Goal: Task Accomplishment & Management: Complete application form

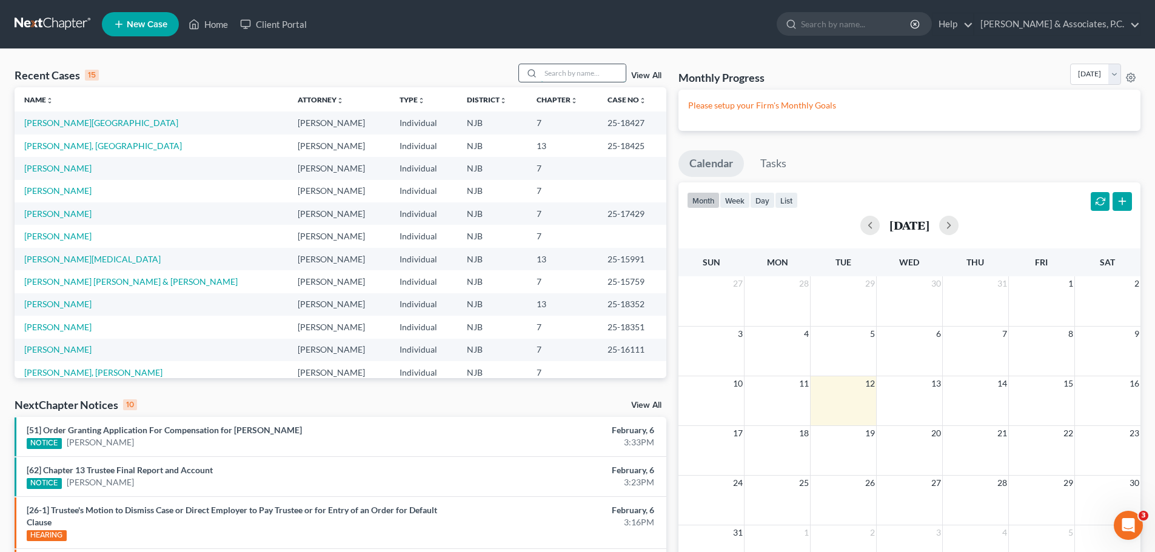
click at [549, 75] on input "search" at bounding box center [583, 73] width 85 height 18
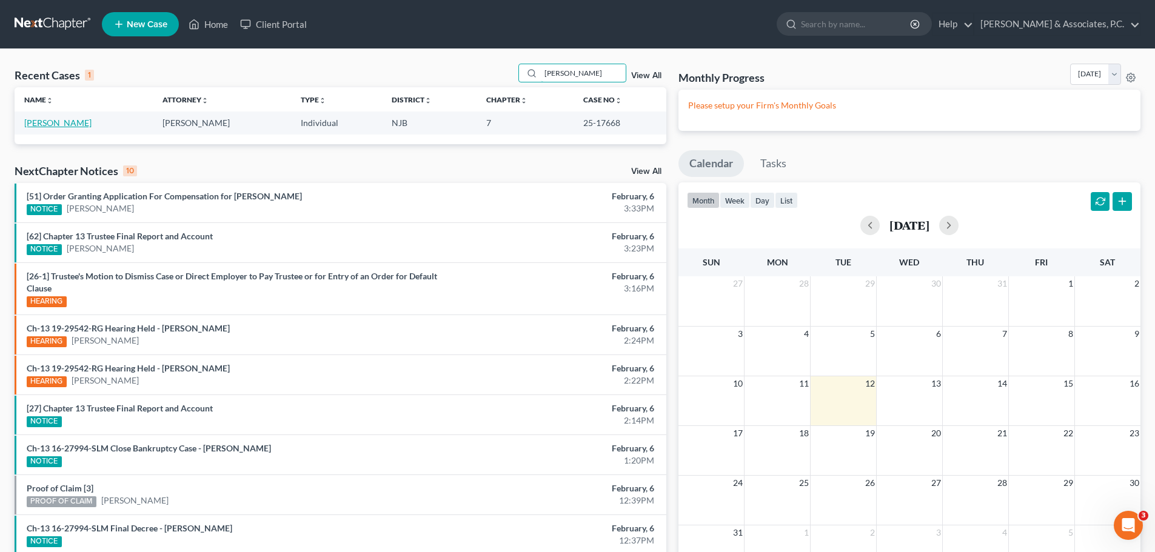
type input "[PERSON_NAME]"
click at [59, 125] on link "[PERSON_NAME]" at bounding box center [57, 123] width 67 height 10
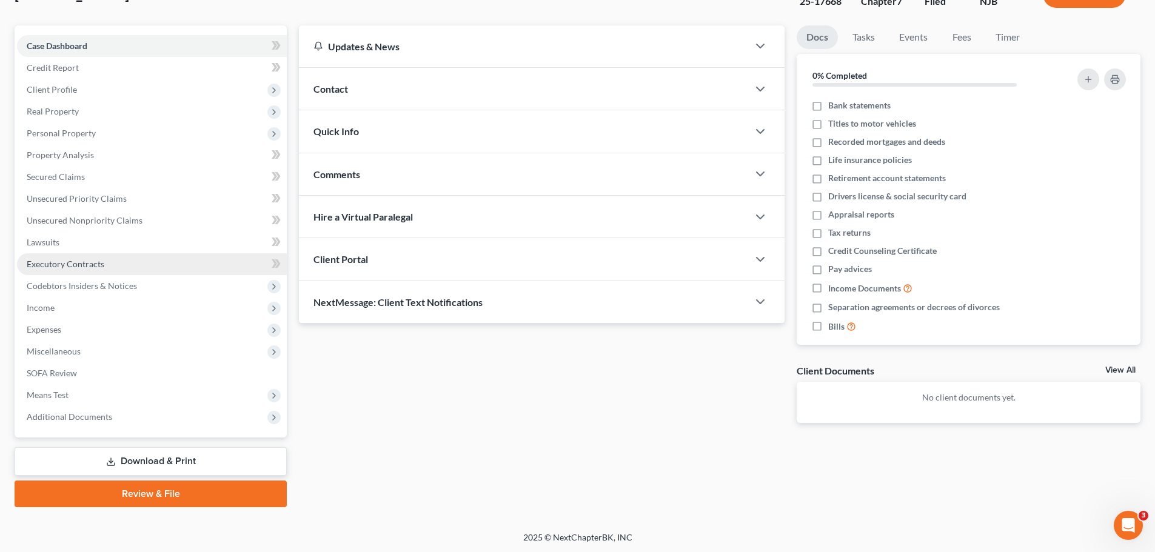
scroll to position [92, 0]
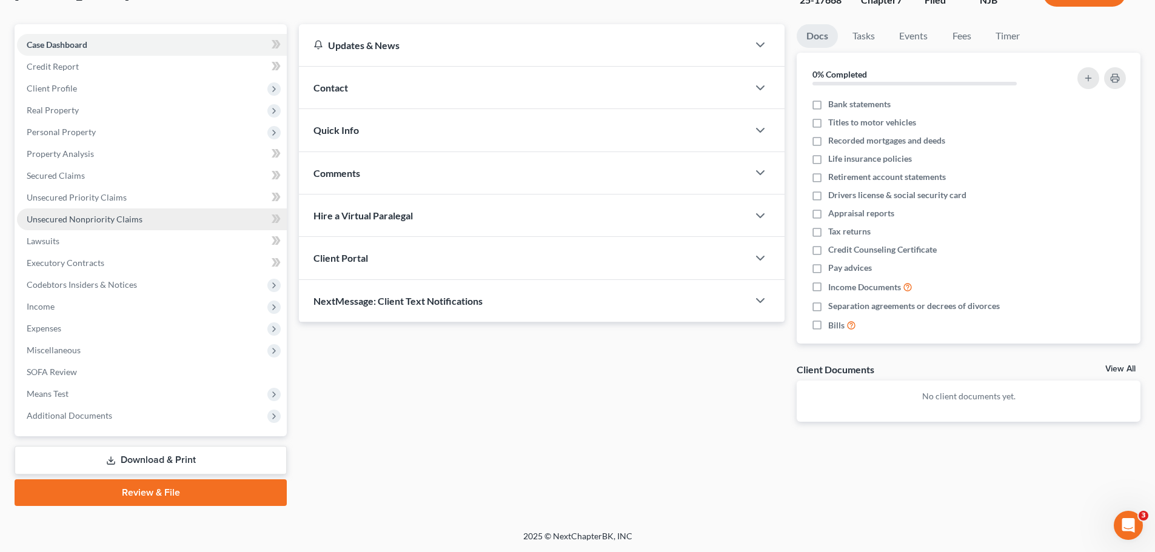
drag, startPoint x: 67, startPoint y: 220, endPoint x: 142, endPoint y: 210, distance: 75.1
click at [68, 220] on span "Unsecured Nonpriority Claims" at bounding box center [85, 219] width 116 height 10
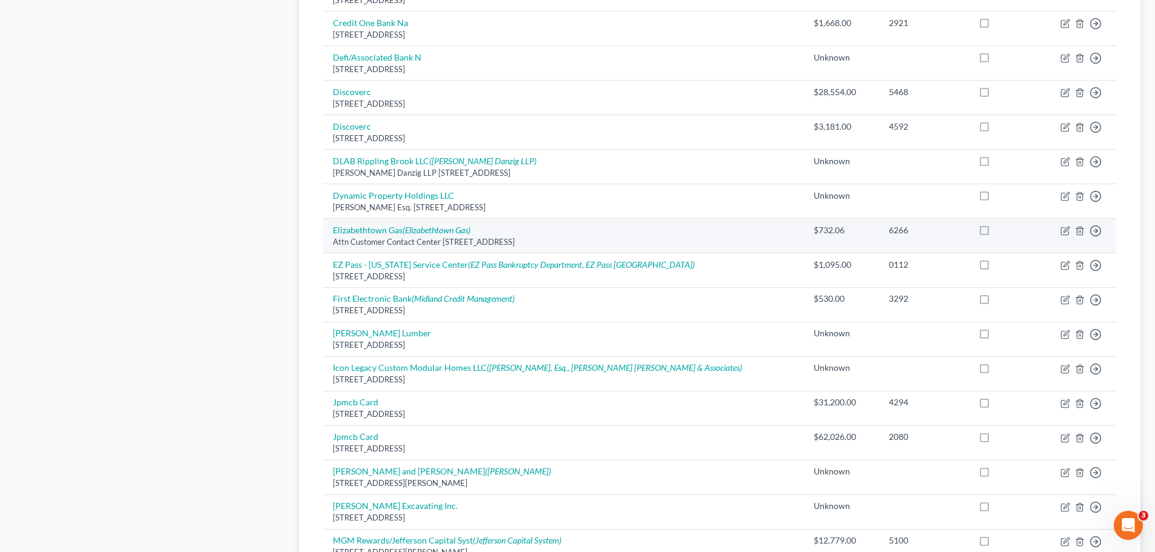
scroll to position [851, 0]
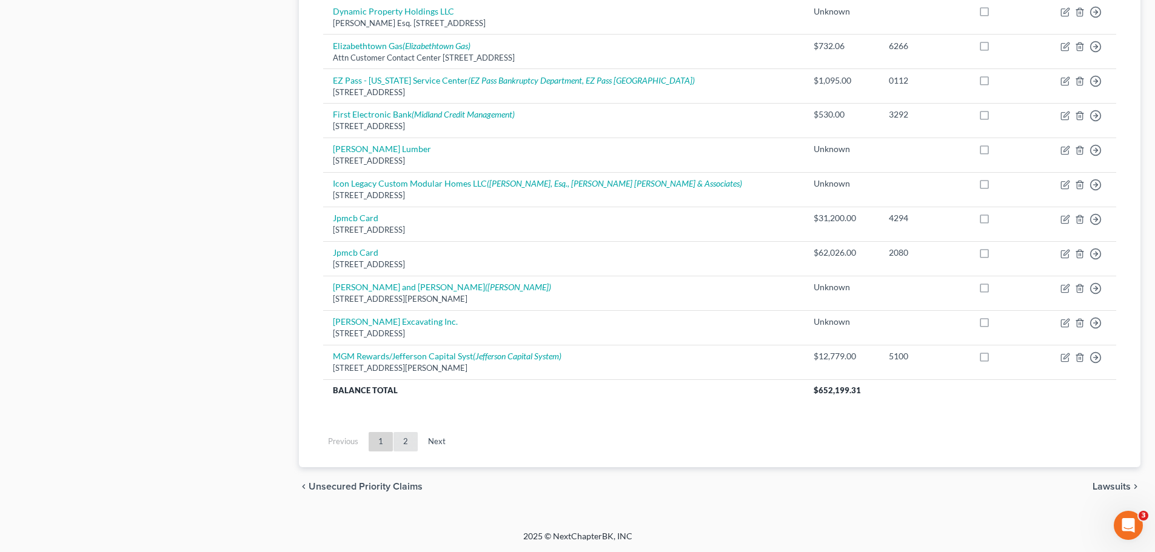
click at [408, 438] on link "2" at bounding box center [406, 441] width 24 height 19
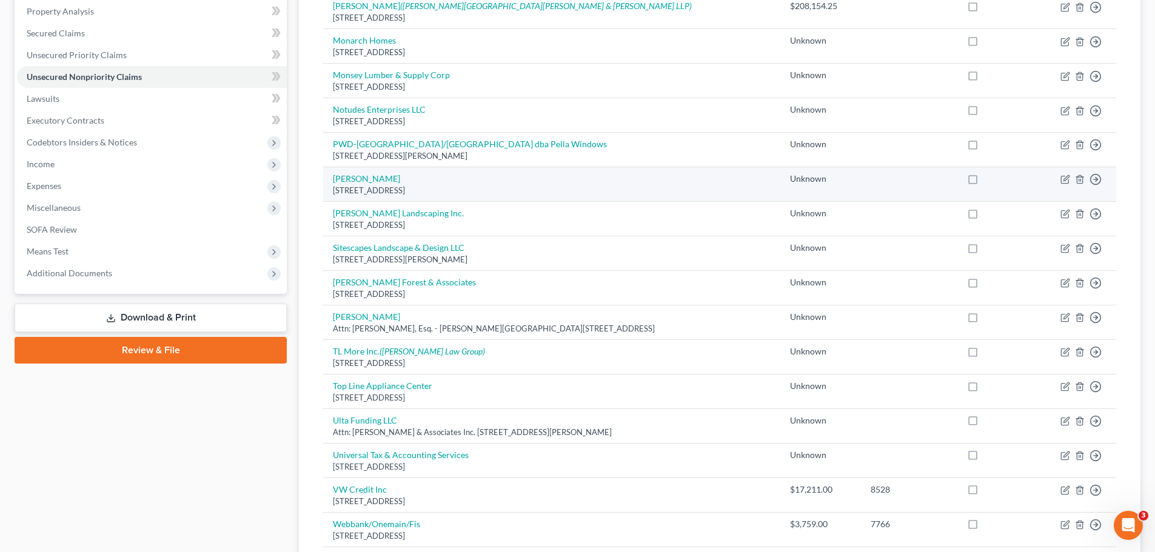
scroll to position [220, 0]
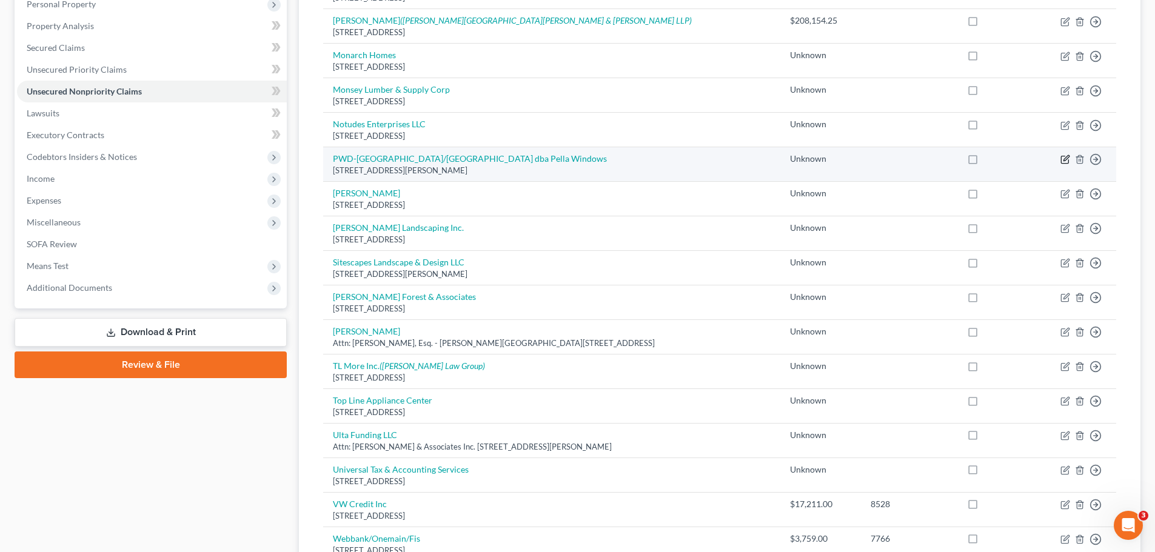
click at [1064, 159] on icon "button" at bounding box center [1066, 160] width 10 height 10
select select "33"
select select "14"
select select "0"
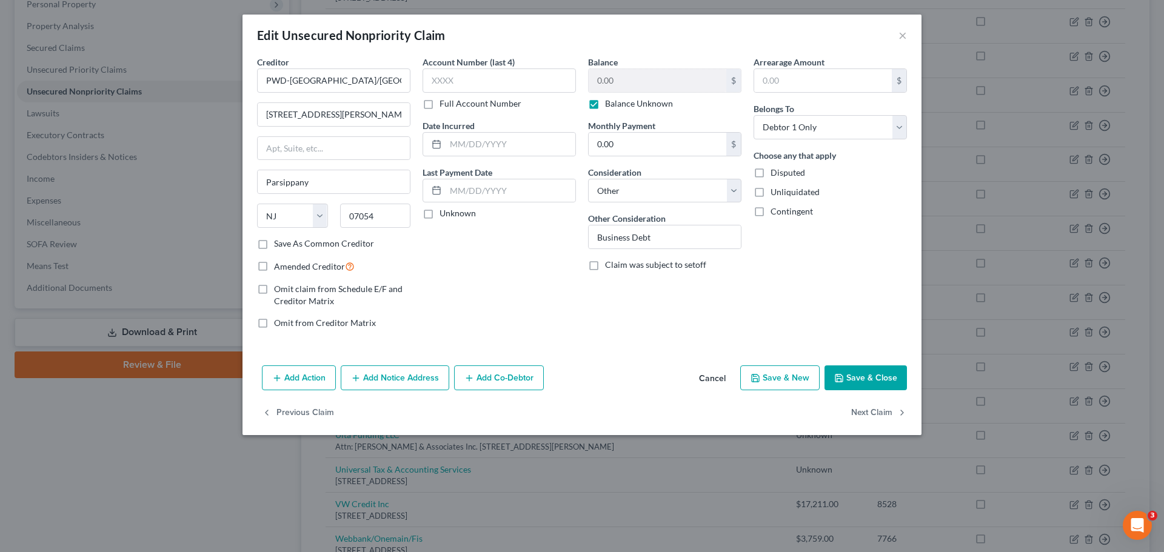
click at [711, 378] on button "Cancel" at bounding box center [712, 379] width 46 height 24
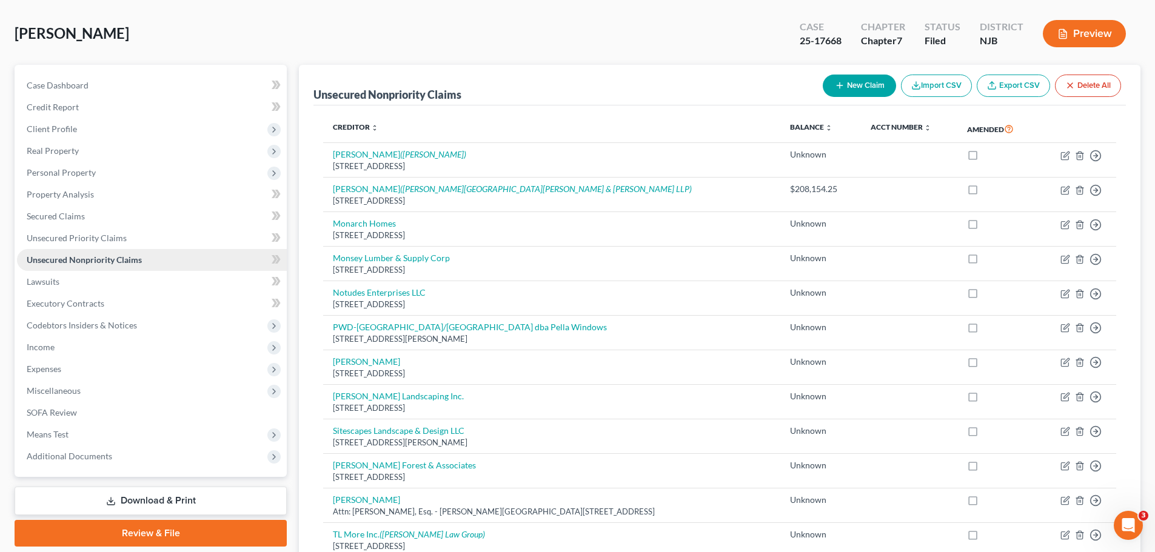
scroll to position [121, 0]
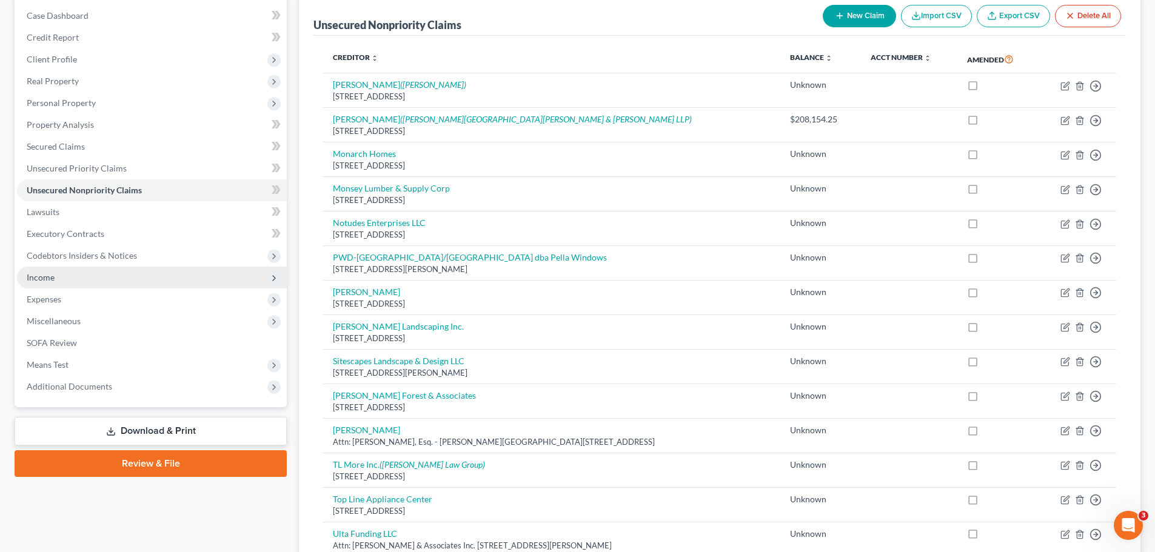
click at [53, 277] on span "Income" at bounding box center [41, 277] width 28 height 10
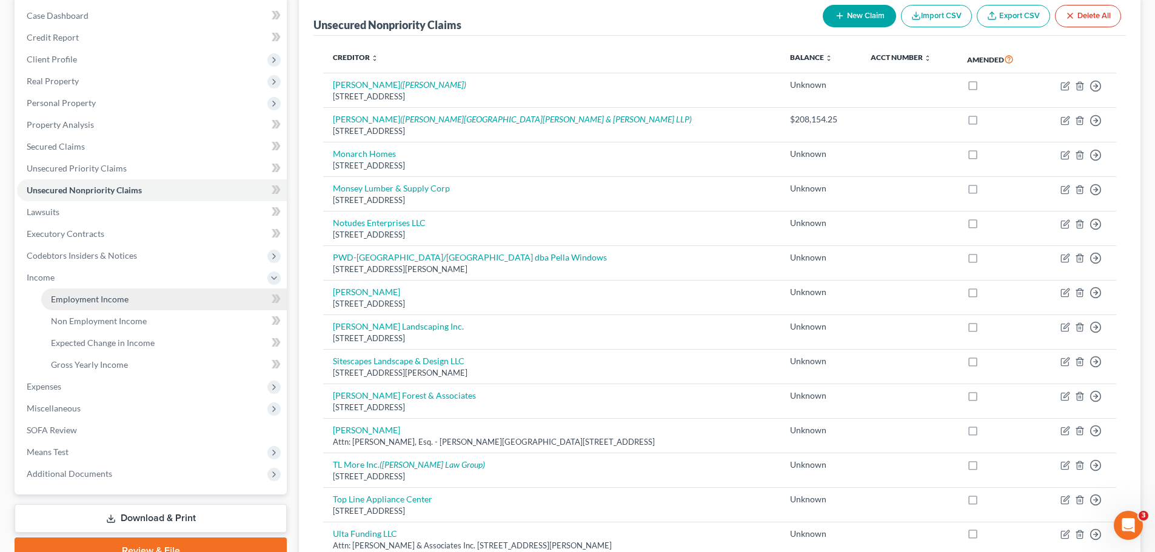
click at [103, 305] on link "Employment Income" at bounding box center [164, 300] width 246 height 22
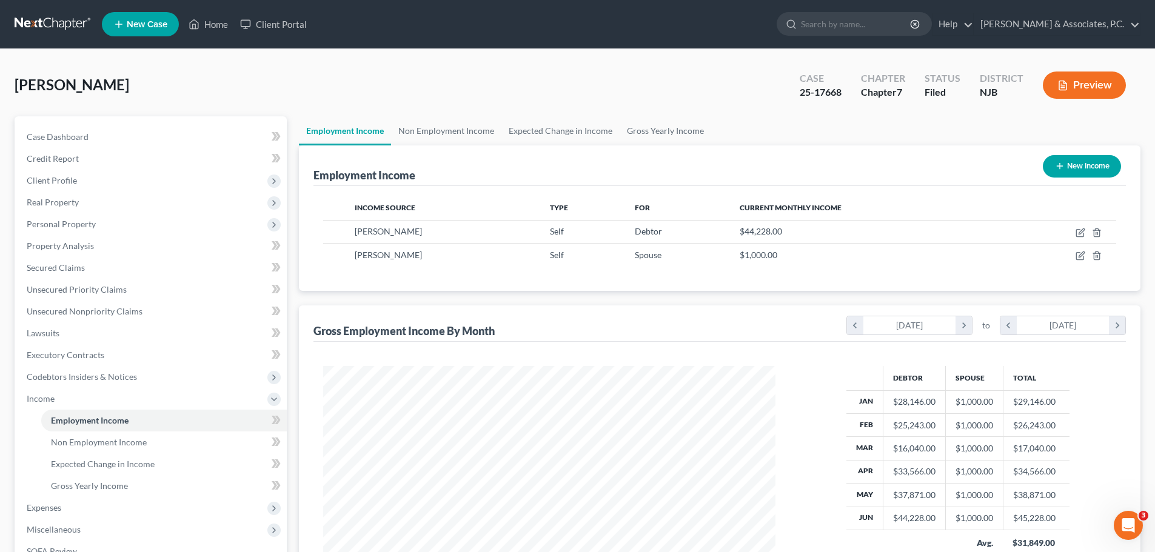
scroll to position [226, 477]
click at [441, 132] on link "Non Employment Income" at bounding box center [446, 130] width 110 height 29
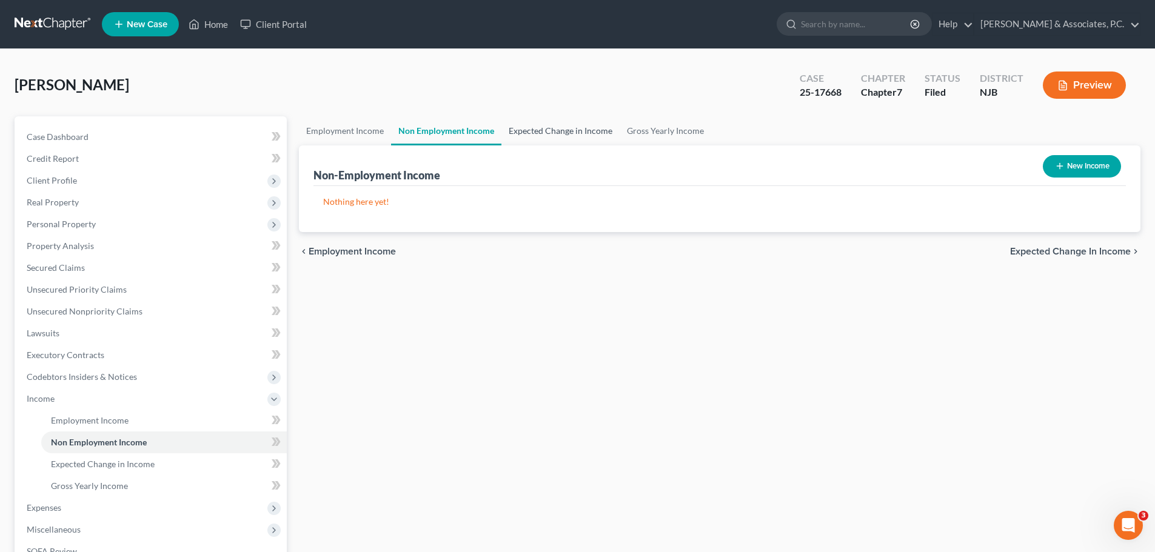
click at [579, 135] on link "Expected Change in Income" at bounding box center [560, 130] width 118 height 29
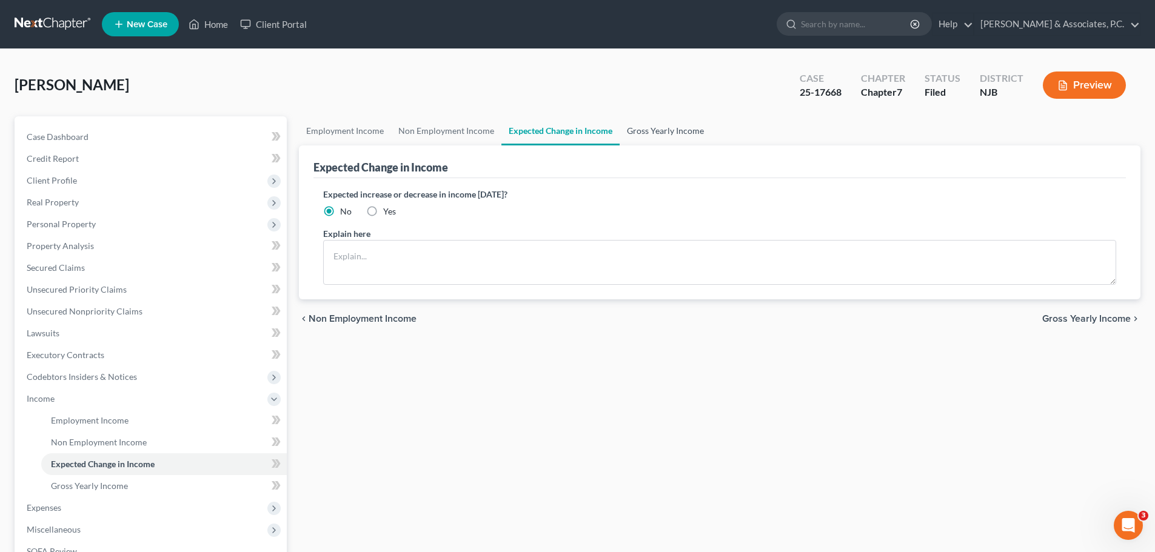
click at [670, 135] on link "Gross Yearly Income" at bounding box center [666, 130] width 92 height 29
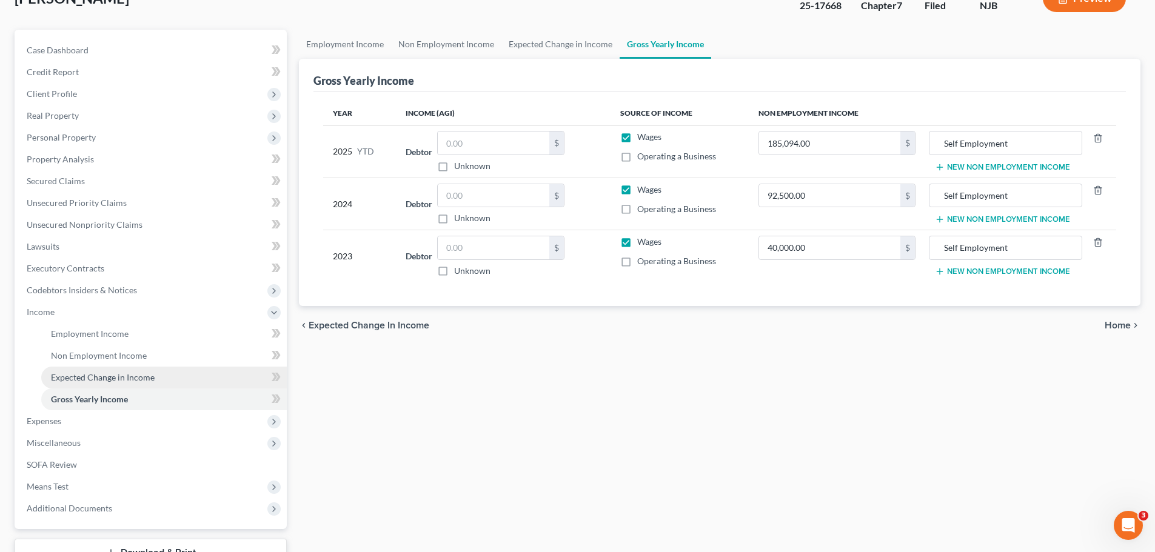
scroll to position [179, 0]
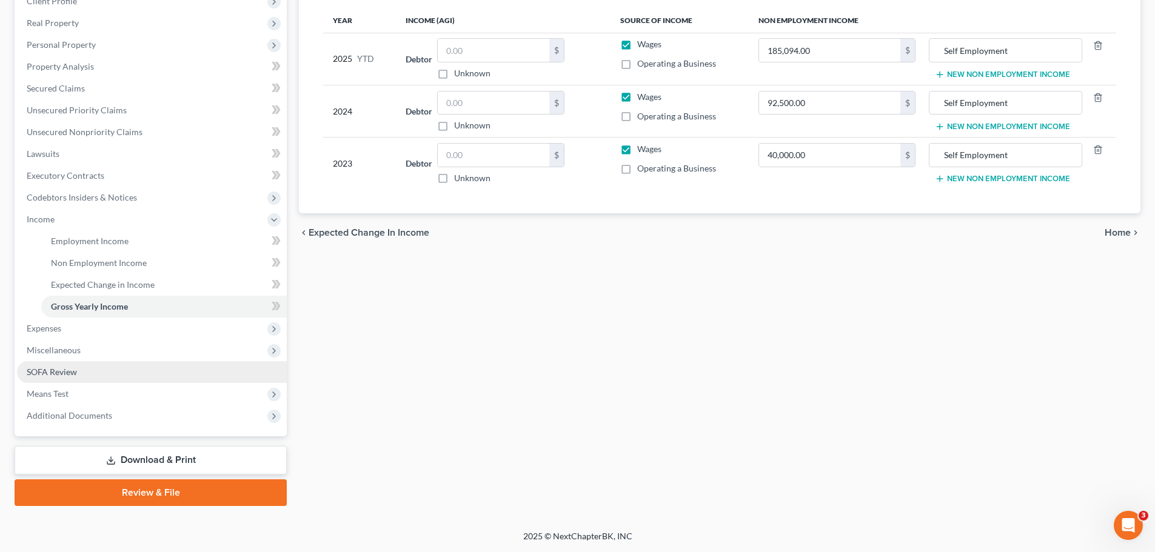
click at [74, 374] on span "SOFA Review" at bounding box center [52, 372] width 50 height 10
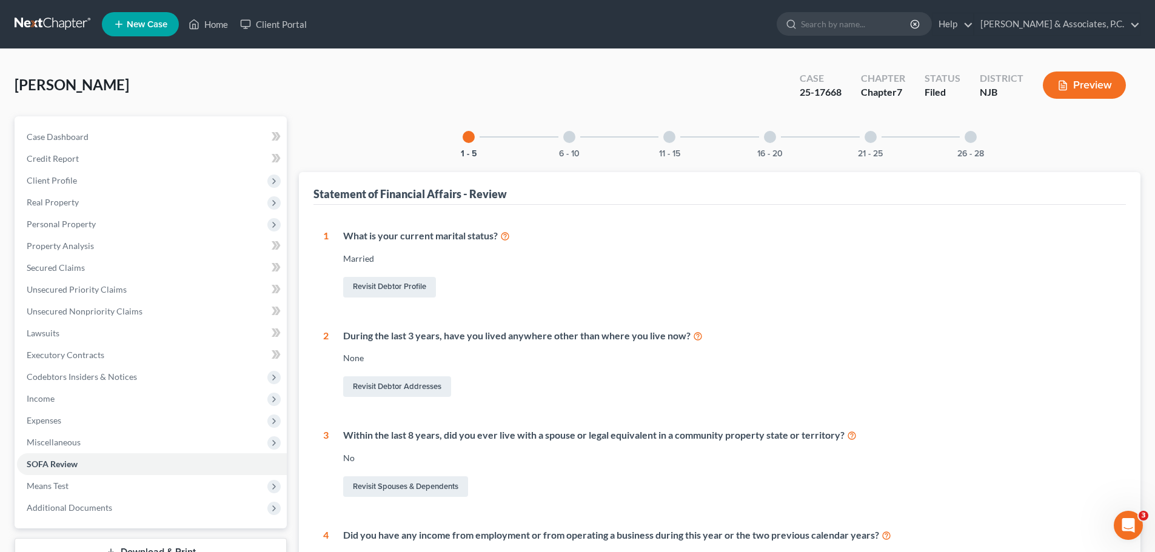
click at [566, 136] on div at bounding box center [569, 137] width 12 height 12
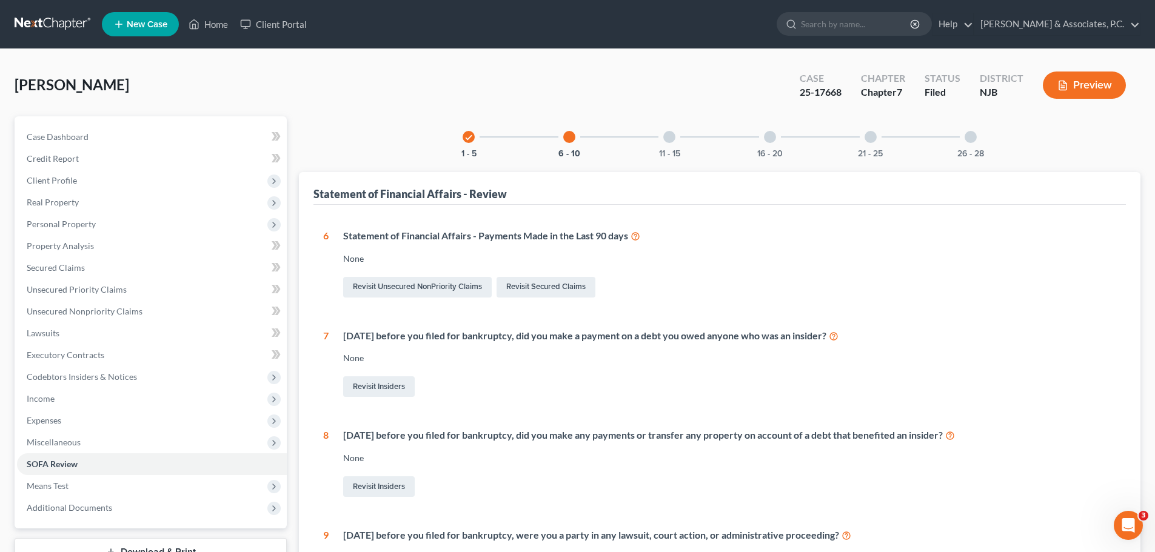
click at [668, 139] on div at bounding box center [669, 137] width 12 height 12
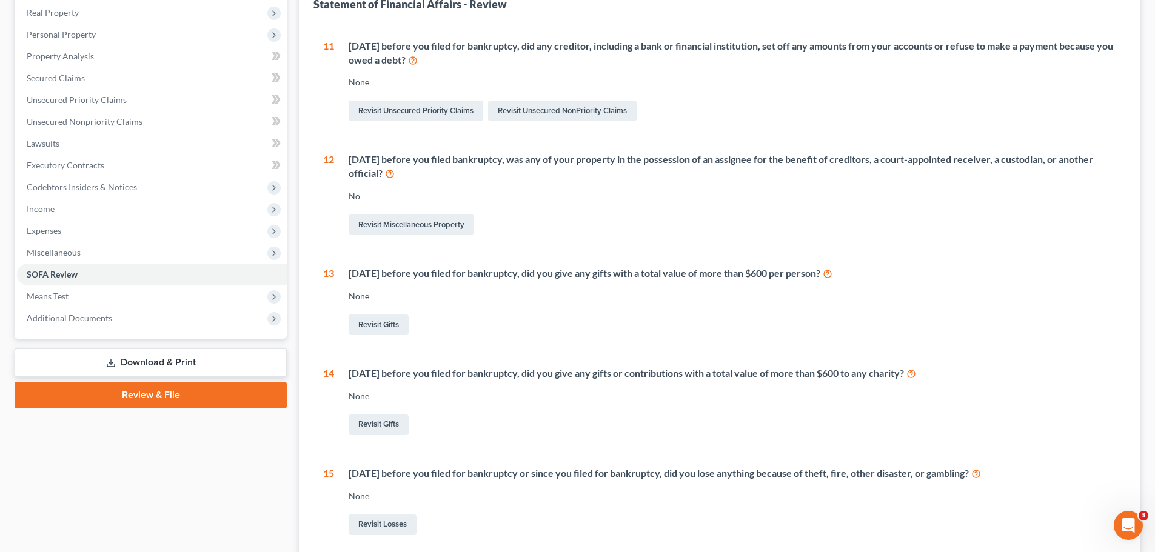
scroll to position [1, 0]
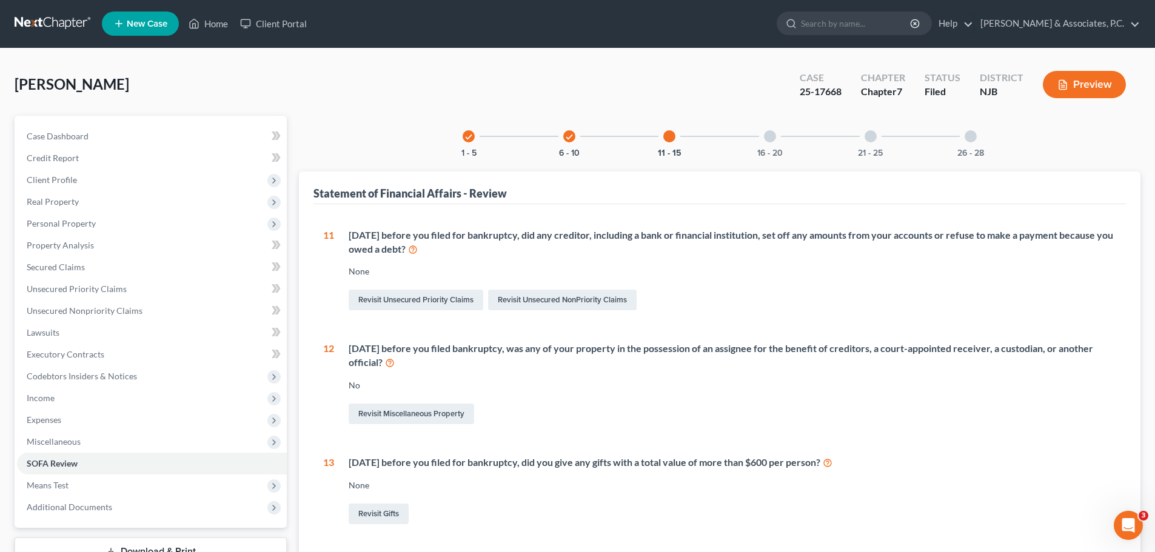
click at [778, 141] on div "16 - 20" at bounding box center [769, 136] width 41 height 41
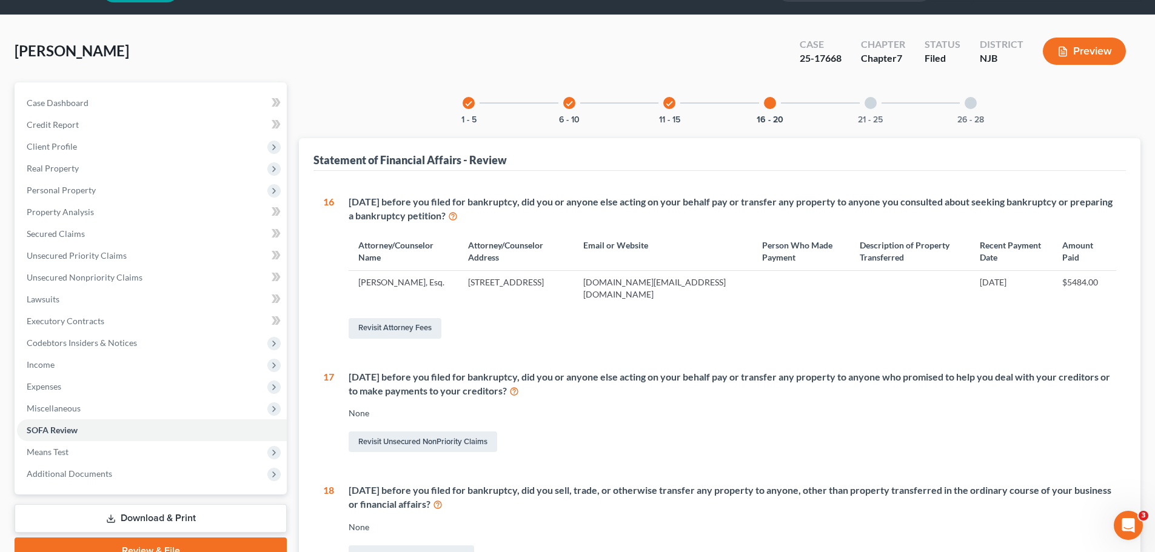
scroll to position [0, 0]
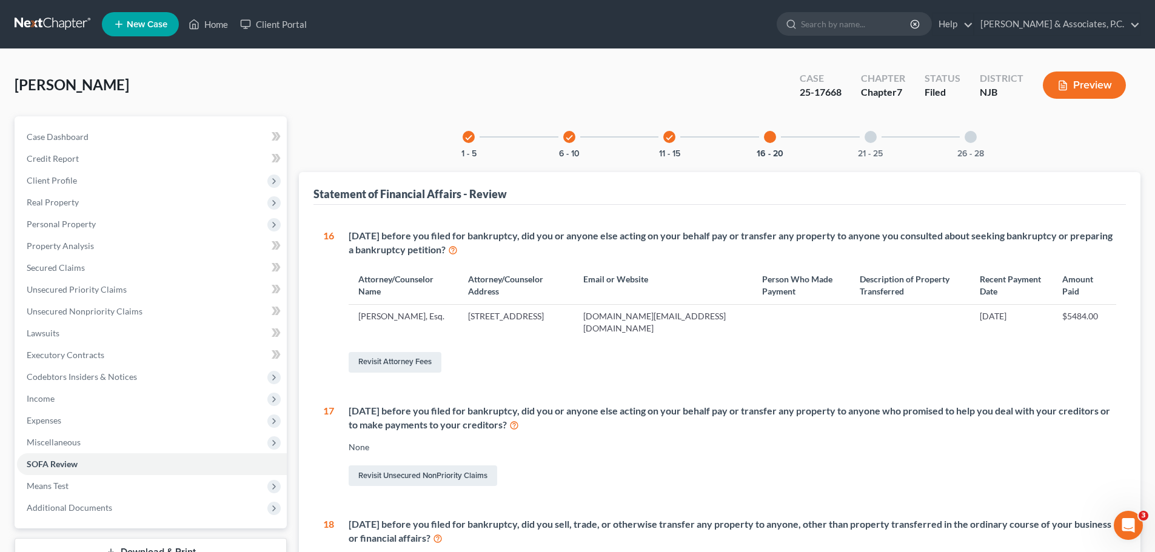
click at [871, 138] on div at bounding box center [871, 137] width 12 height 12
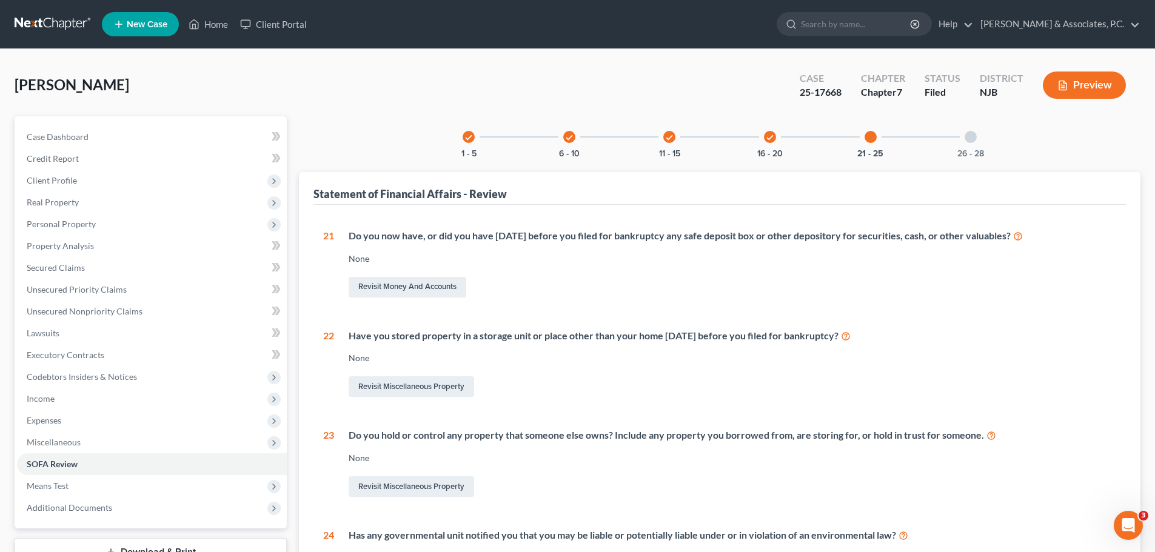
click at [962, 139] on div "26 - 28" at bounding box center [970, 136] width 41 height 41
